Goal: Transaction & Acquisition: Purchase product/service

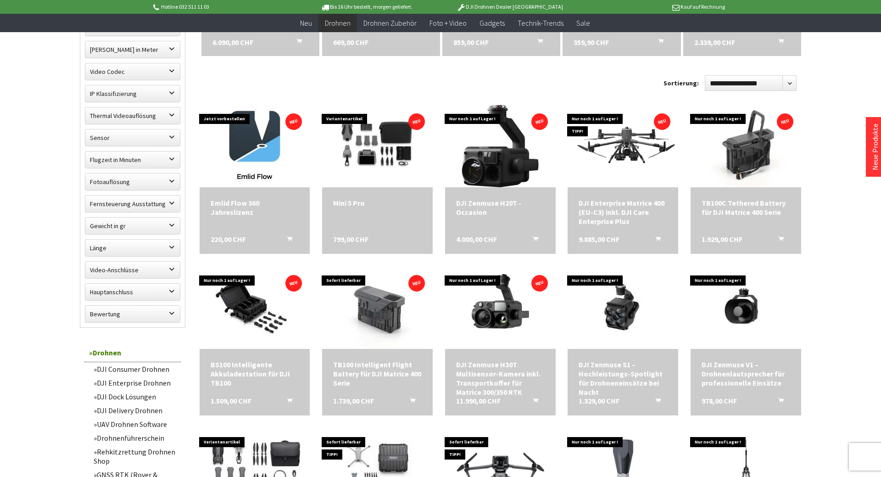
scroll to position [523, 0]
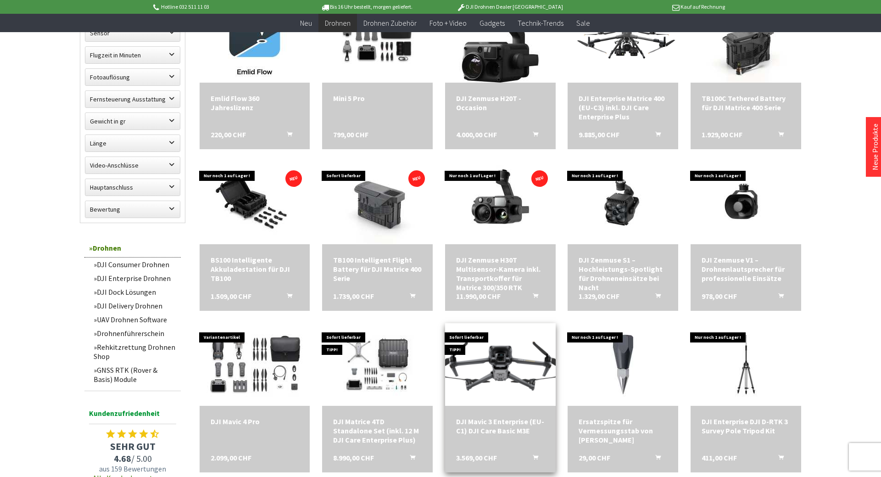
click at [496, 359] on img at bounding box center [500, 364] width 155 height 87
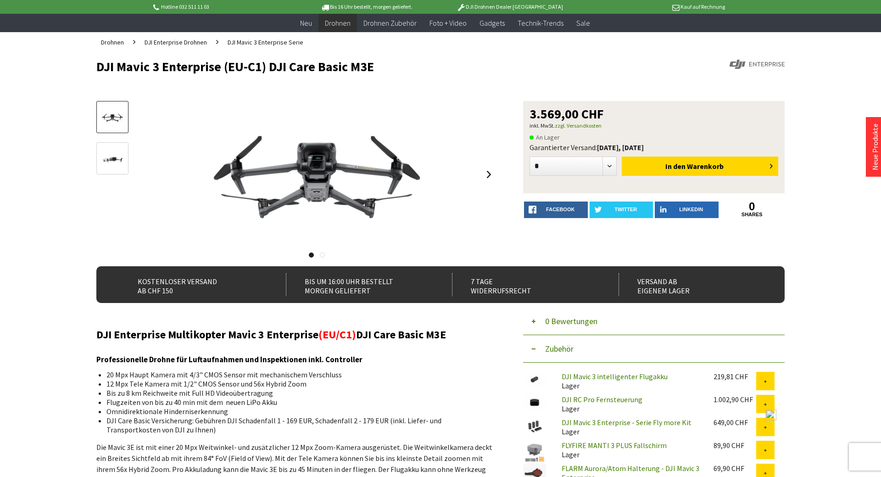
scroll to position [105, 0]
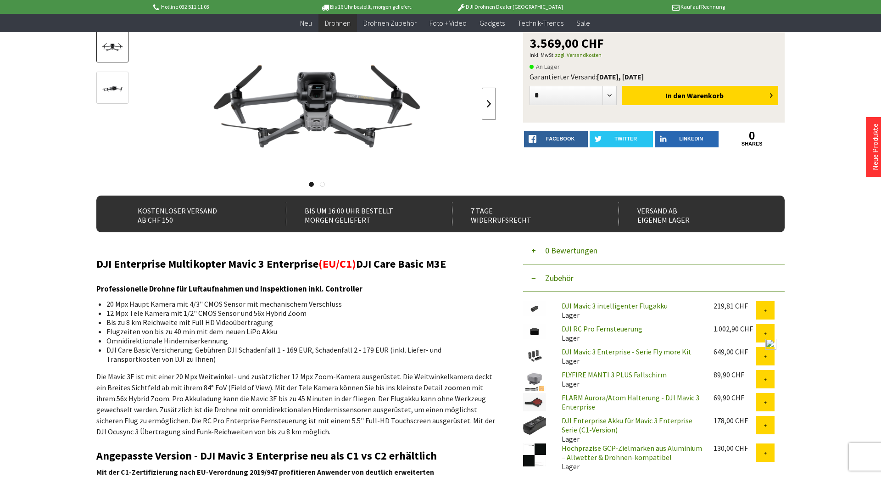
click at [487, 104] on link at bounding box center [489, 104] width 14 height 32
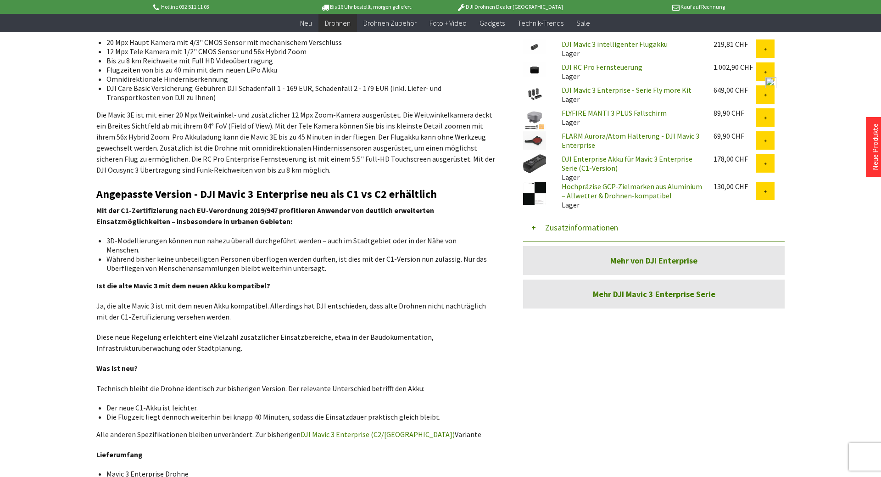
scroll to position [314, 0]
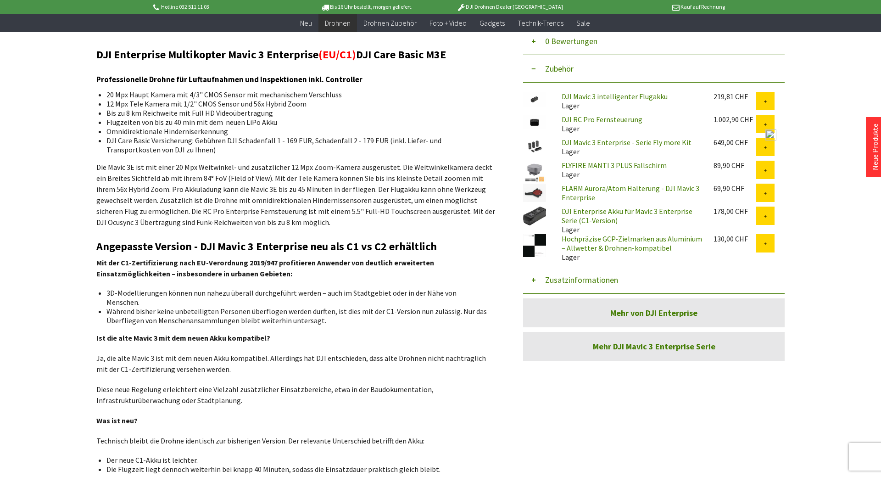
click at [533, 277] on button "Zusatzinformationen" at bounding box center [653, 280] width 261 height 28
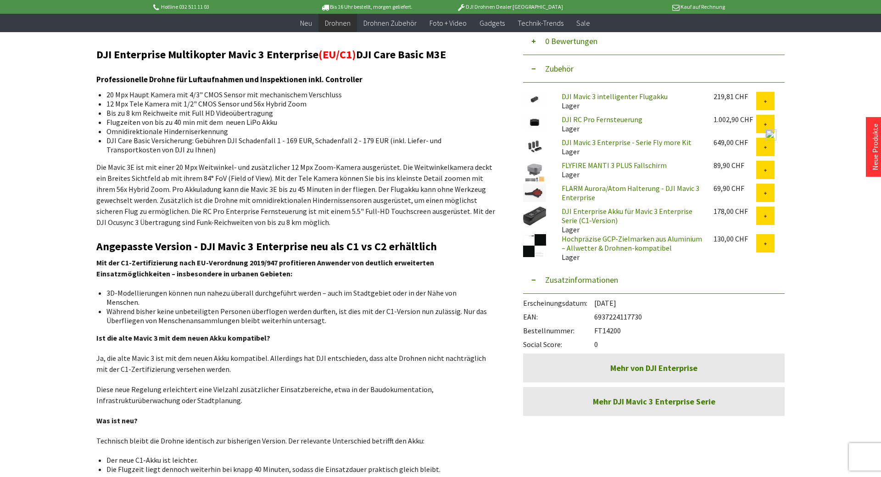
scroll to position [261, 0]
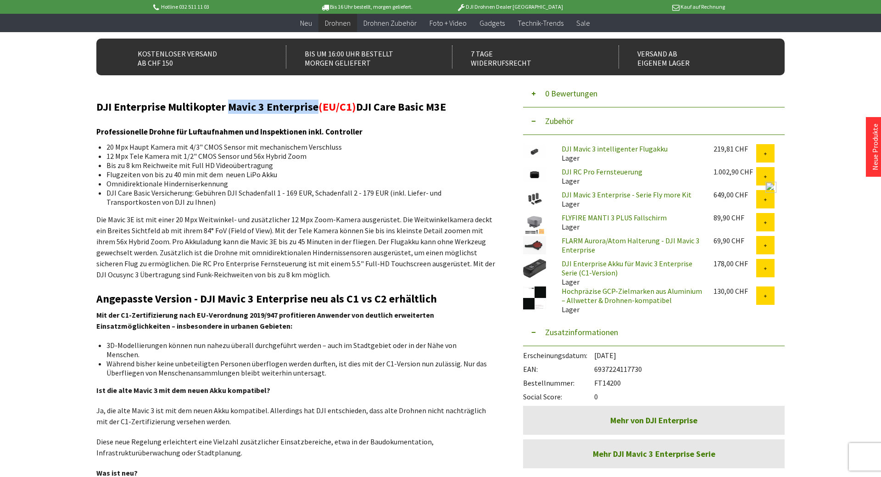
drag, startPoint x: 227, startPoint y: 106, endPoint x: 313, endPoint y: 109, distance: 86.7
click at [313, 109] on h2 "DJI Enterprise Multikopter Mavic 3 Enterprise (EU/C1) DJI Care Basic M3E" at bounding box center [295, 107] width 399 height 12
copy h2 "Mavic 3 Enterprise"
